Goal: Task Accomplishment & Management: Manage account settings

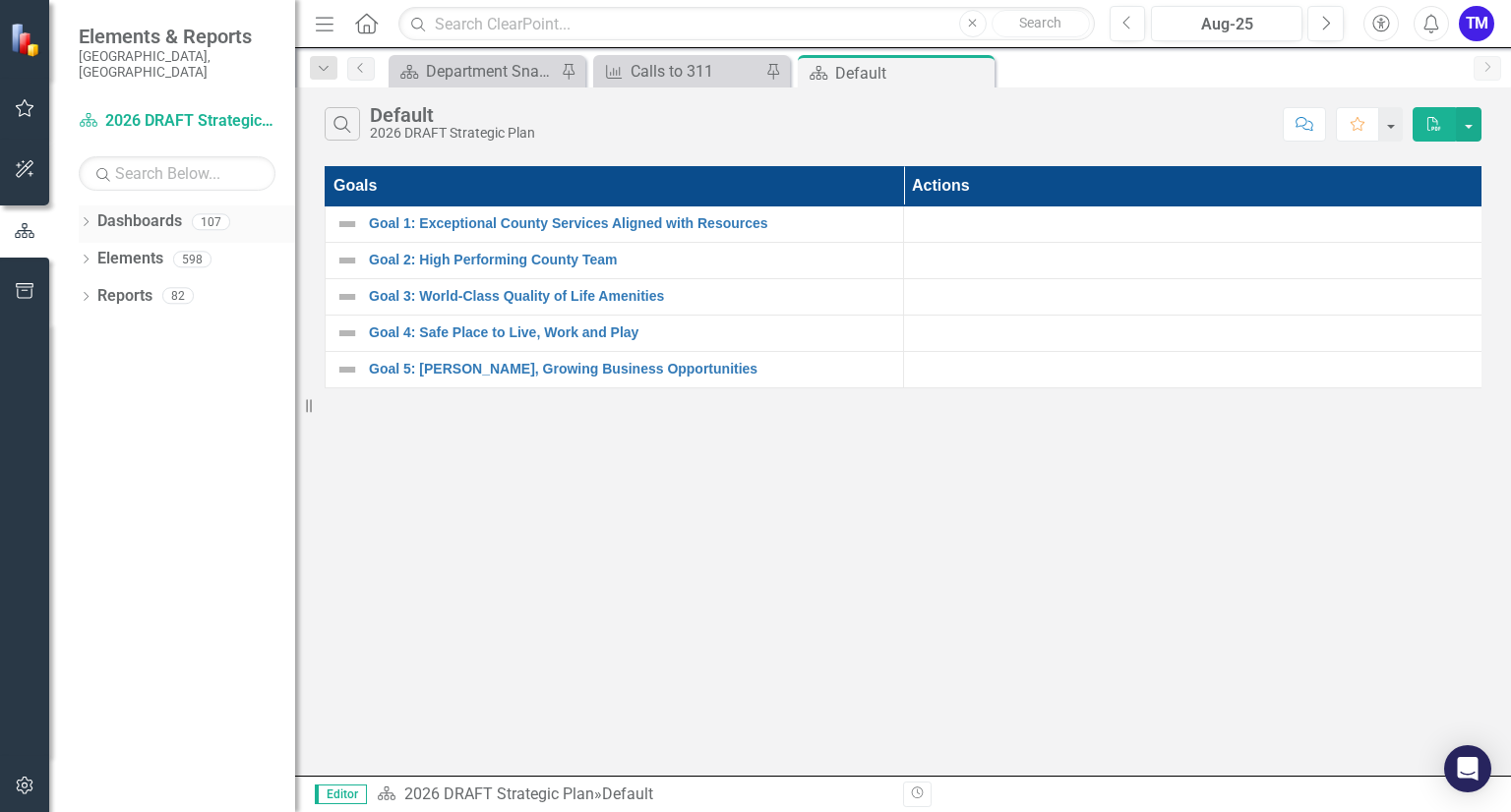
click at [82, 218] on icon "Dropdown" at bounding box center [86, 223] width 14 height 11
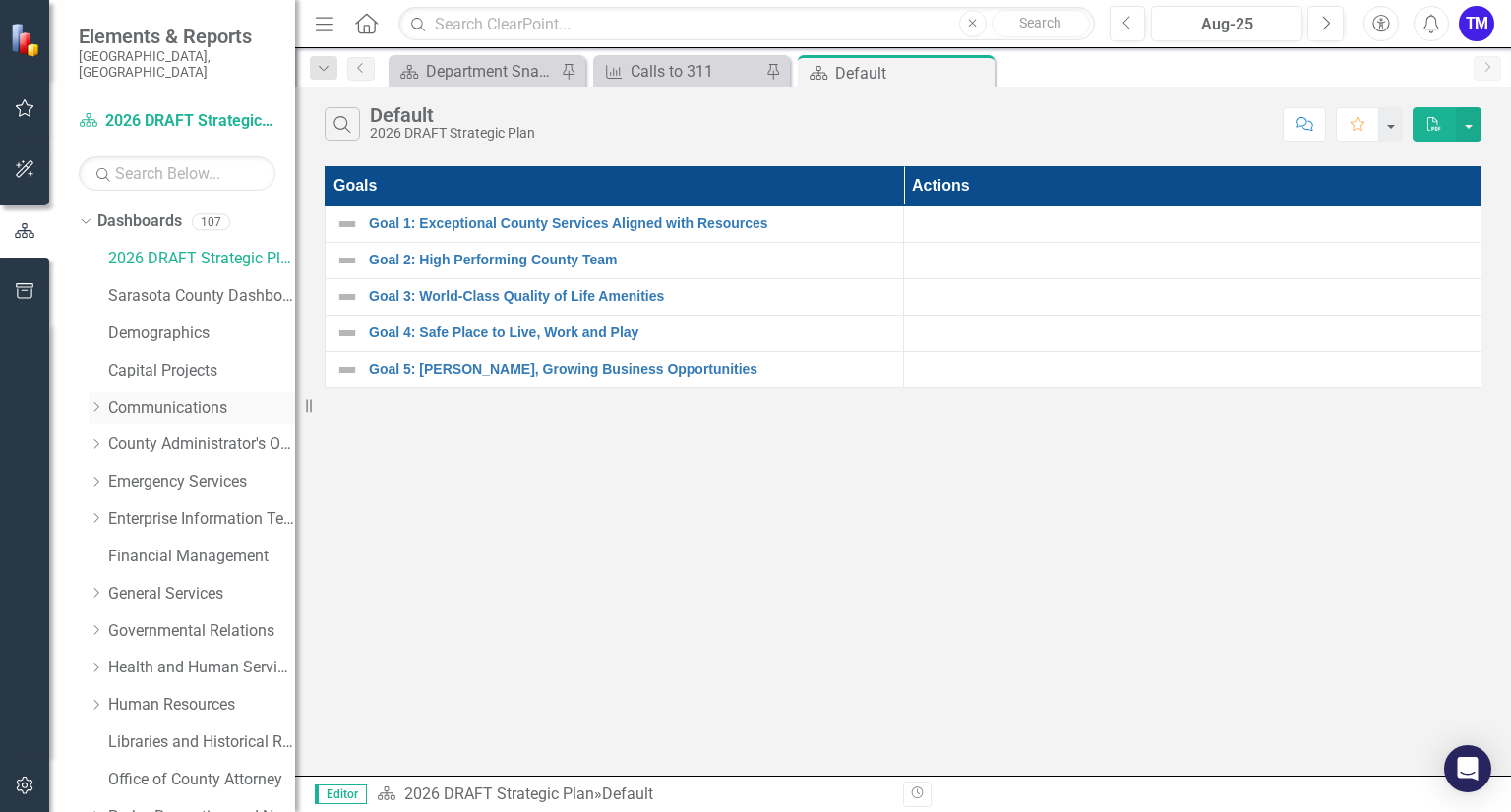
click at [161, 398] on link "Communications" at bounding box center [201, 408] width 186 height 23
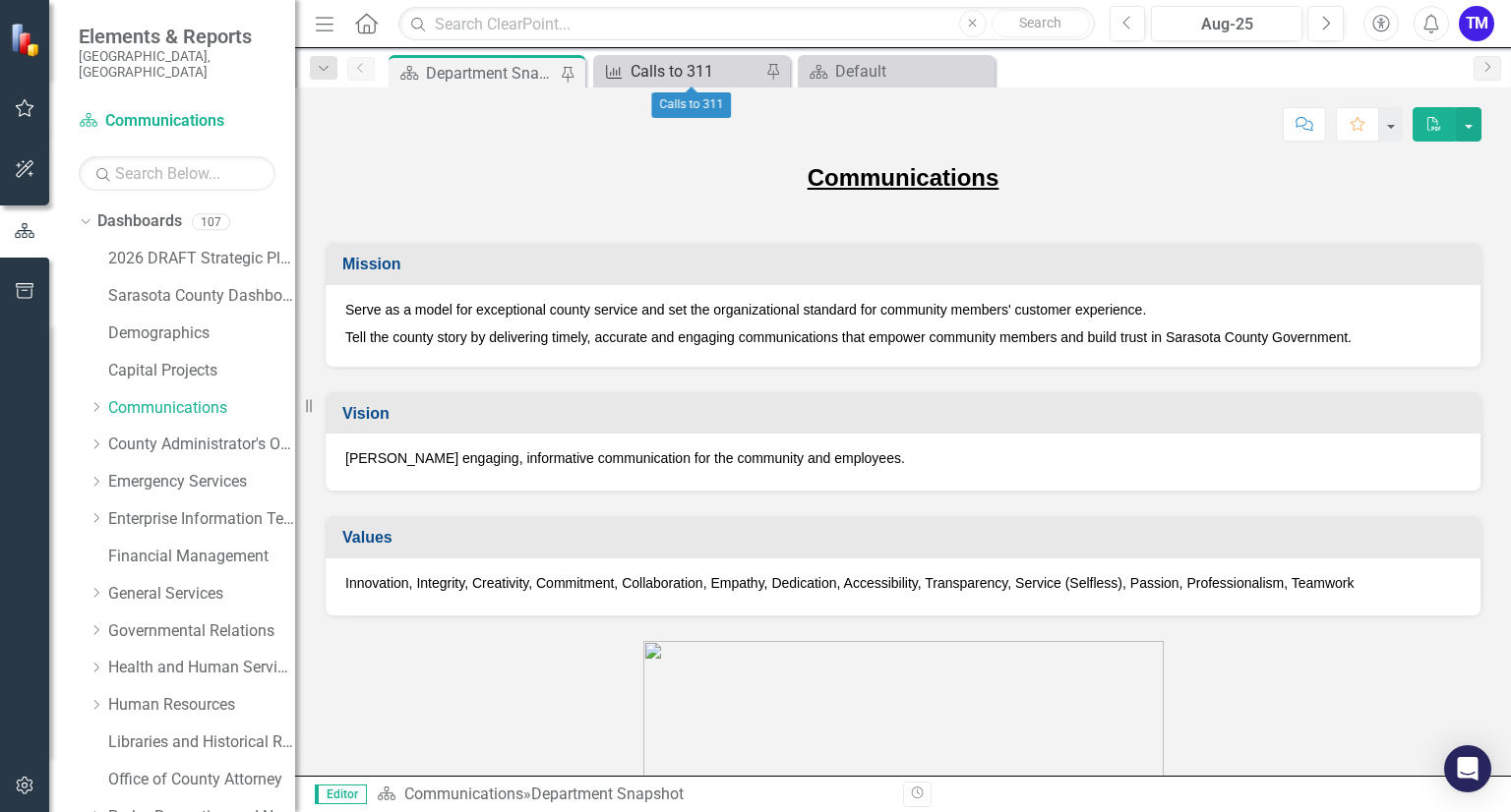
click at [662, 72] on div "Calls to 311" at bounding box center [696, 71] width 130 height 25
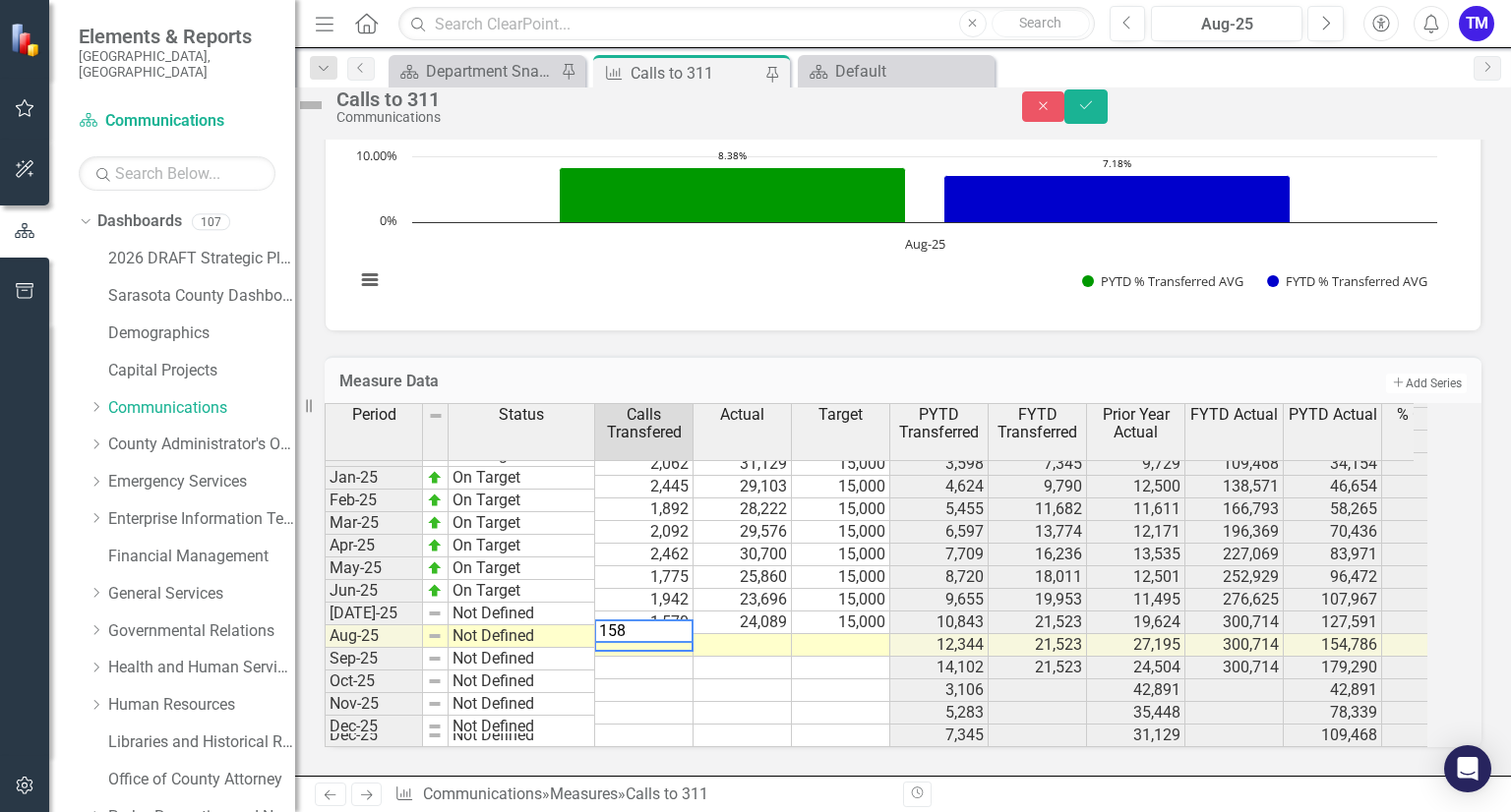
type textarea "1587"
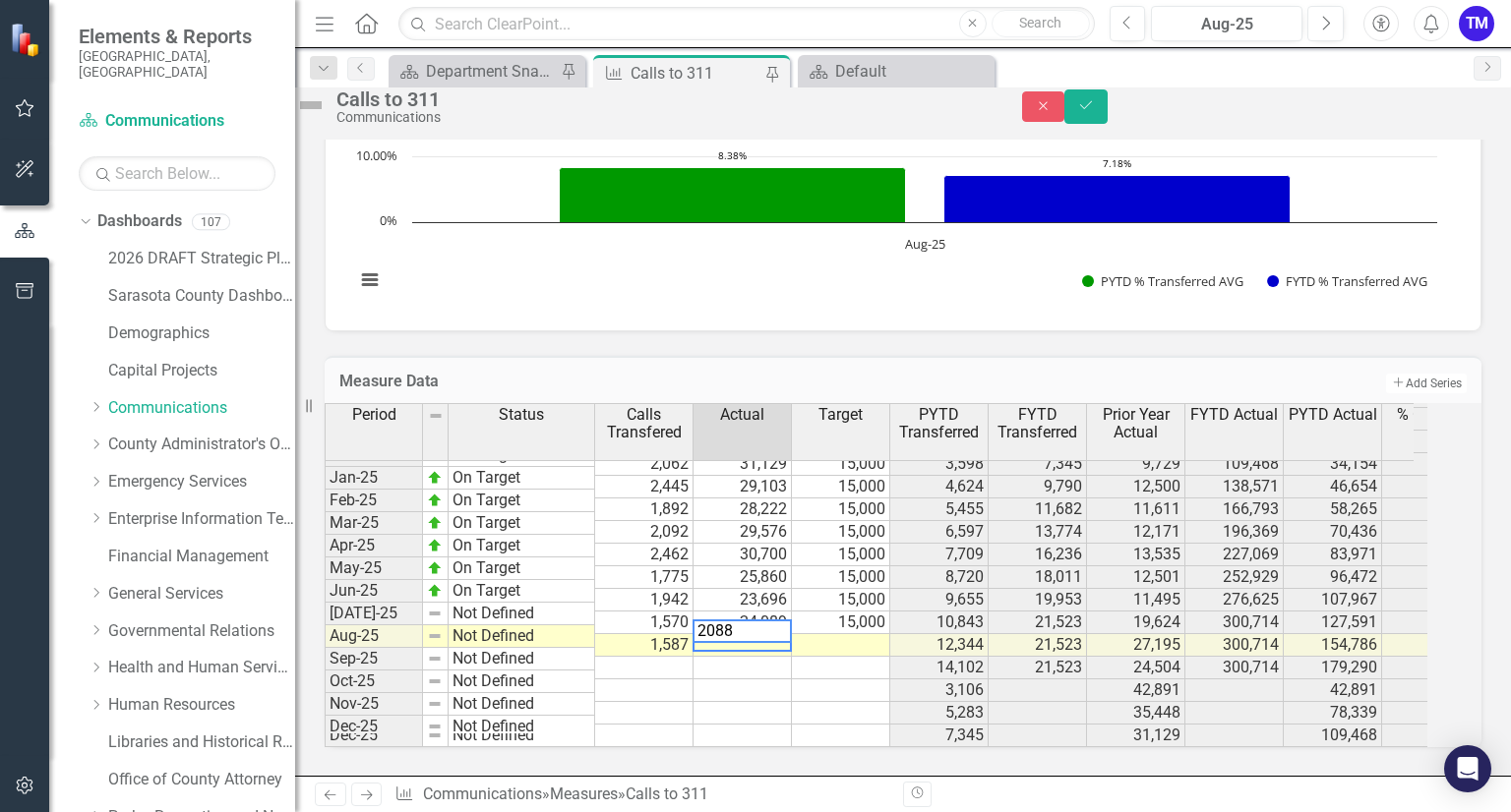
type textarea "20889"
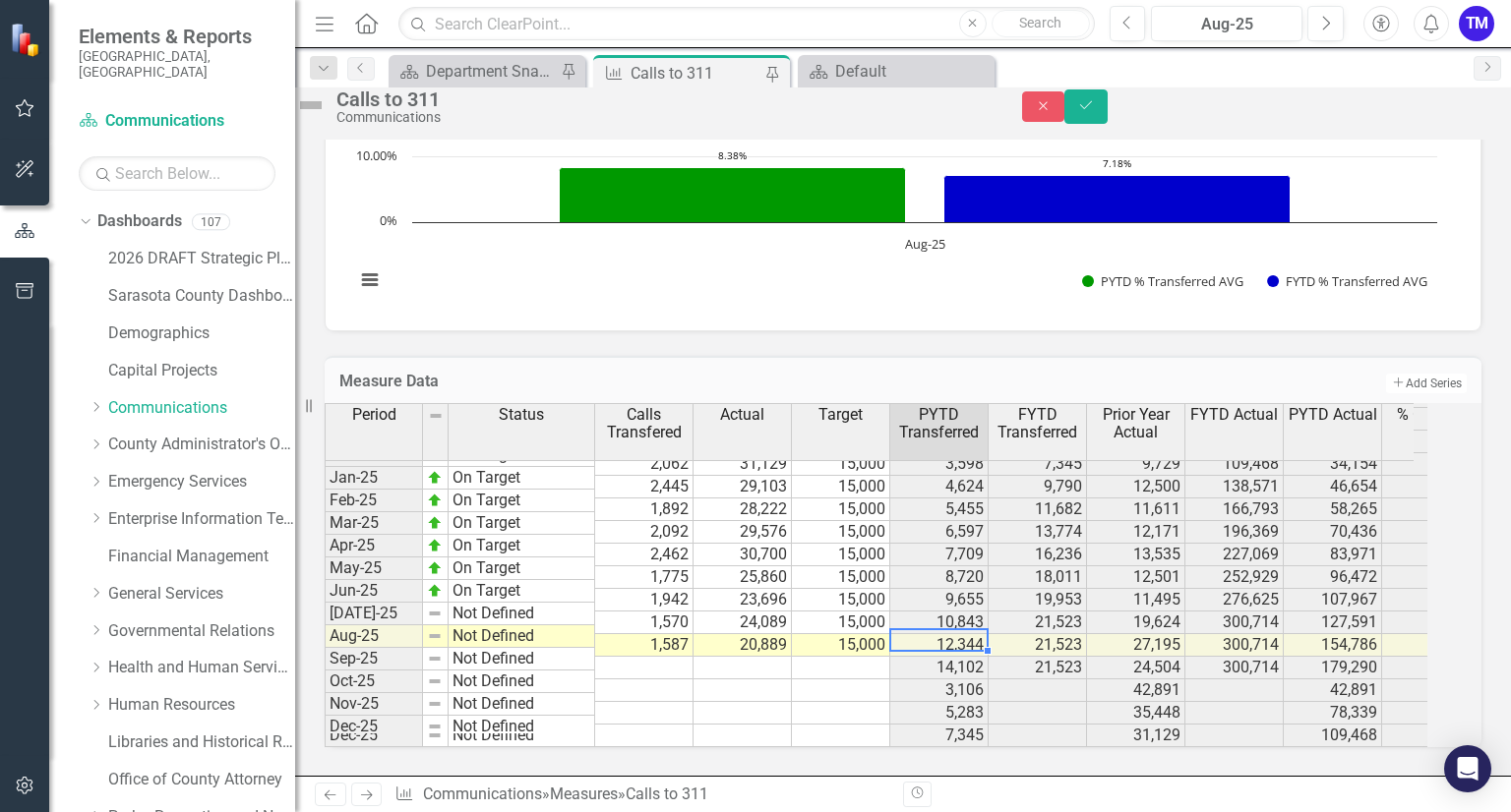
scroll to position [3052, 0]
type textarea "15000.00"
click at [1094, 112] on icon "Save" at bounding box center [1085, 106] width 18 height 14
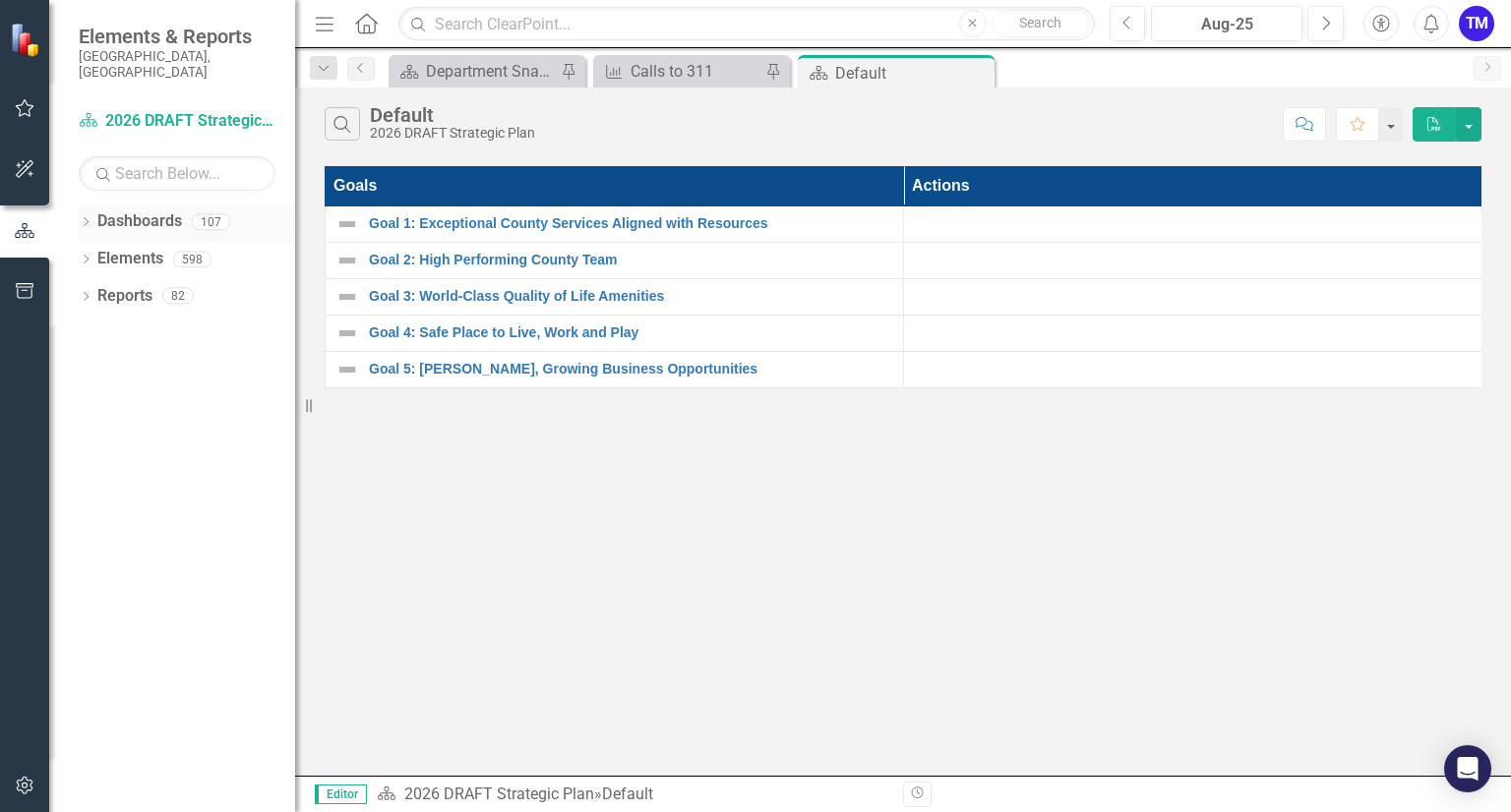
click at [128, 210] on link "Dashboards" at bounding box center [140, 221] width 85 height 23
click at [523, 73] on div "Department Snapshot" at bounding box center [490, 71] width 130 height 25
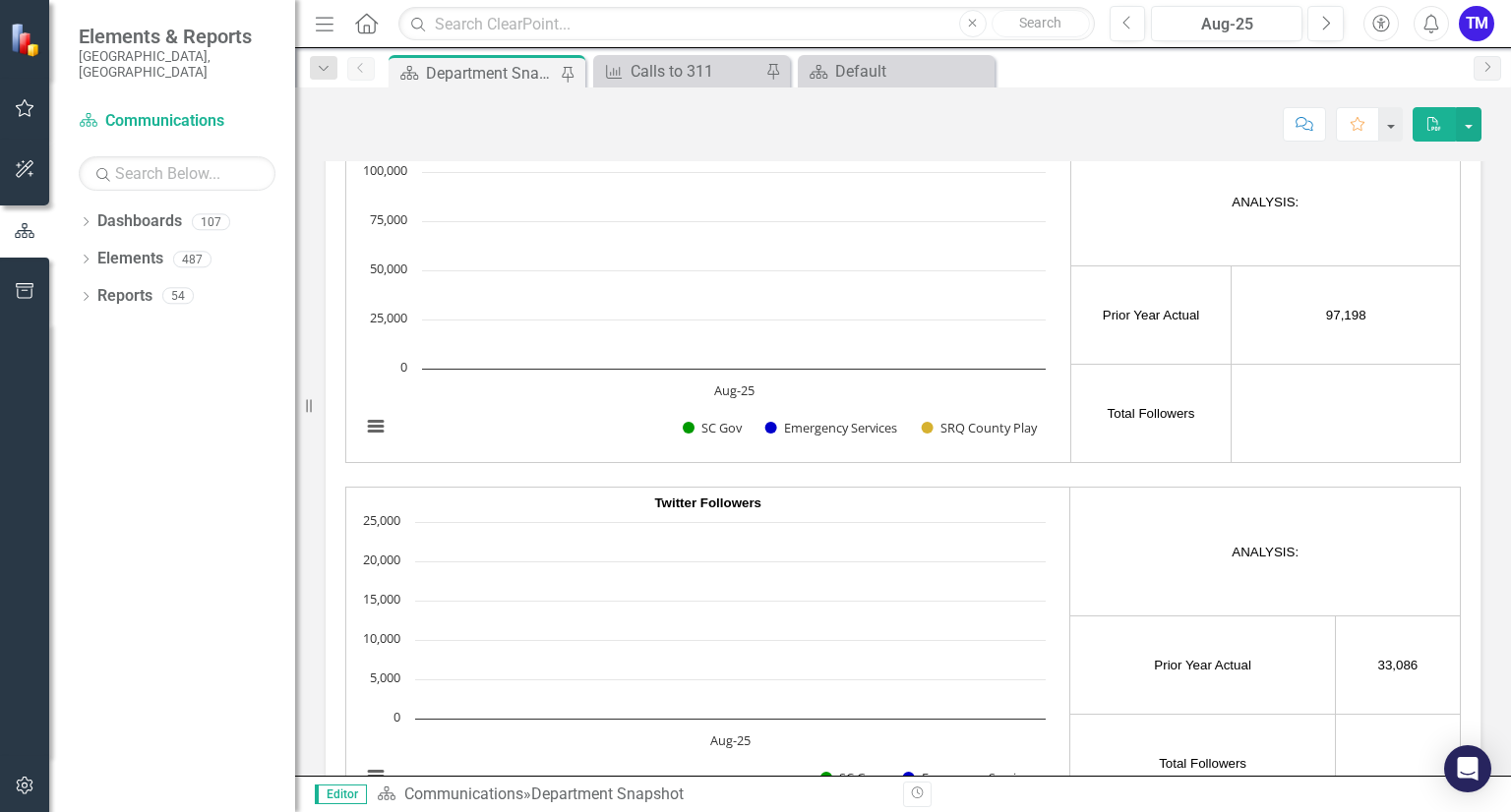
scroll to position [3031, 0]
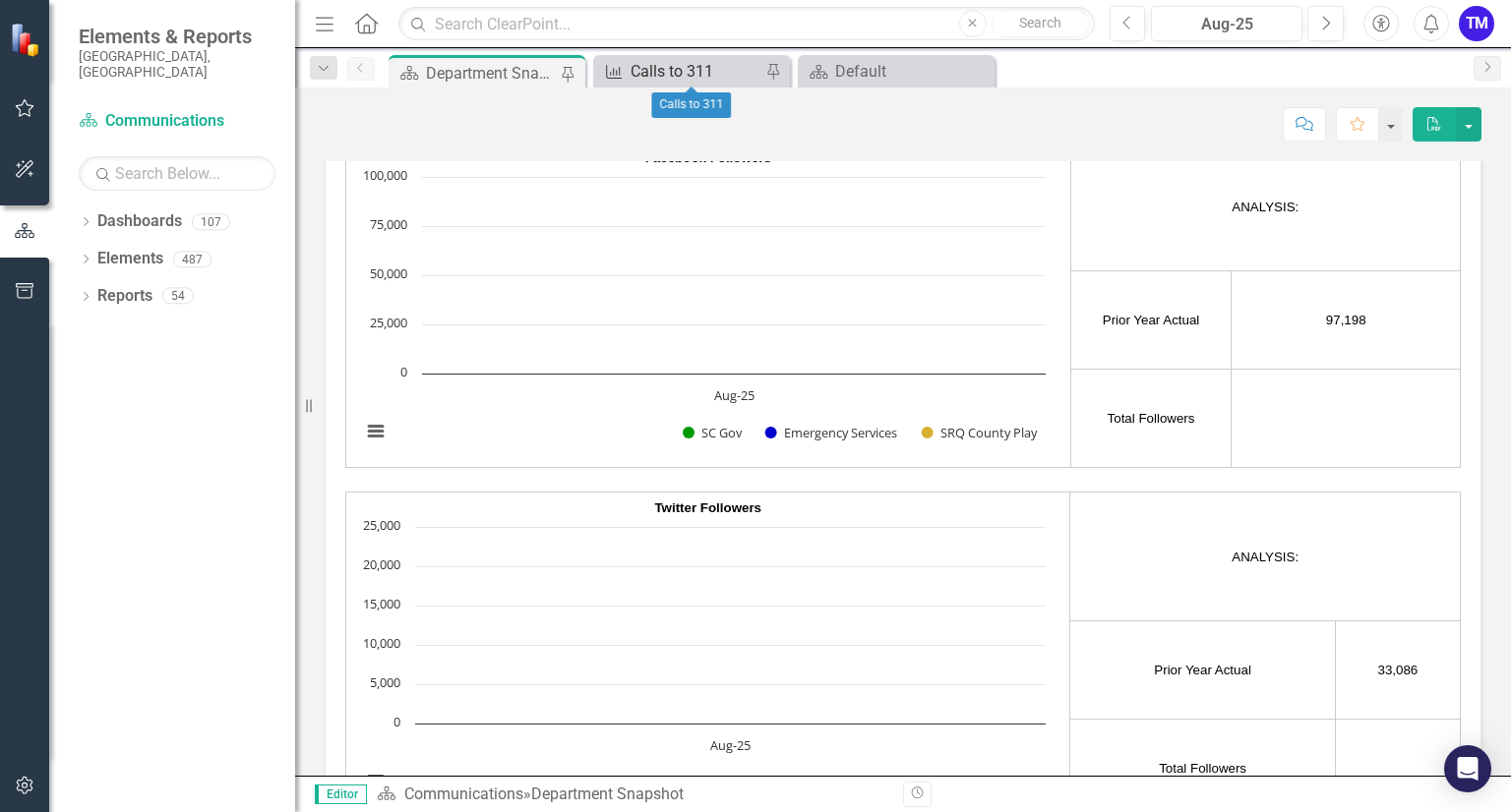
click at [642, 64] on div "Calls to 311" at bounding box center [696, 71] width 130 height 25
